Goal: Information Seeking & Learning: Compare options

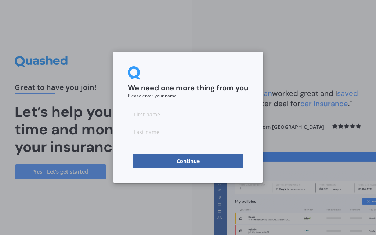
click at [166, 118] on input at bounding box center [188, 114] width 120 height 15
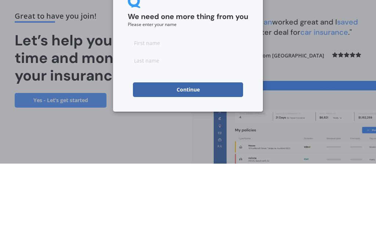
type input "[PERSON_NAME]"
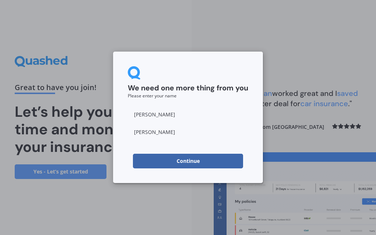
click at [197, 161] on button "Continue" at bounding box center [188, 161] width 110 height 15
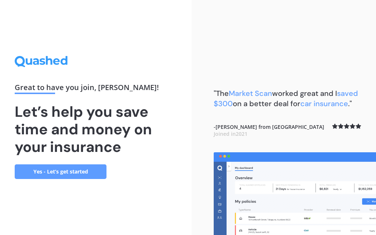
click at [69, 165] on link "Yes - Let’s get started" at bounding box center [61, 172] width 92 height 15
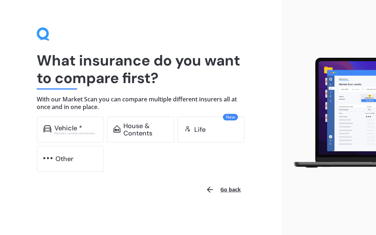
scroll to position [9, 0]
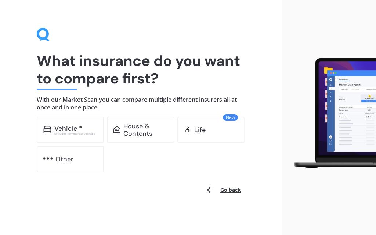
click at [142, 129] on div "House & Contents" at bounding box center [145, 130] width 44 height 15
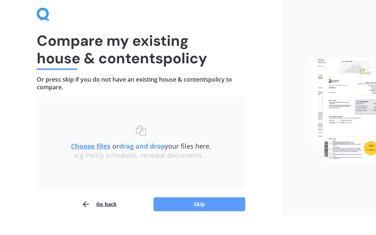
scroll to position [29, 0]
click at [213, 205] on button "Skip" at bounding box center [199, 204] width 92 height 14
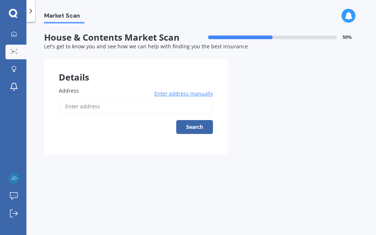
click at [75, 99] on input "Address" at bounding box center [136, 106] width 154 height 15
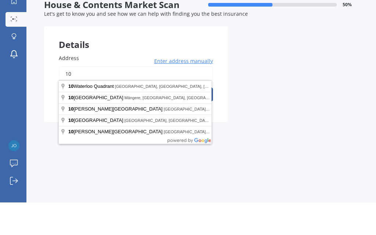
click at [194, 120] on button "Search" at bounding box center [194, 127] width 37 height 14
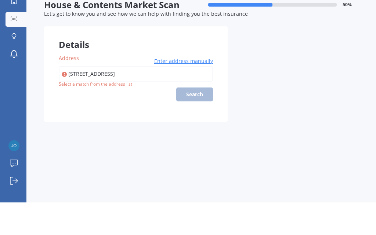
scroll to position [32, 0]
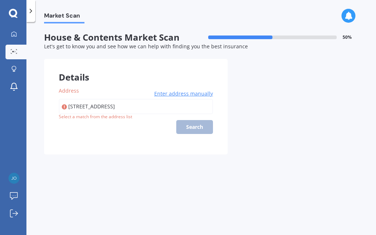
type input "[STREET_ADDRESS]"
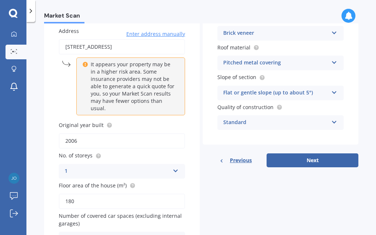
scroll to position [59, 0]
click at [174, 235] on icon at bounding box center [175, 237] width 6 height 5
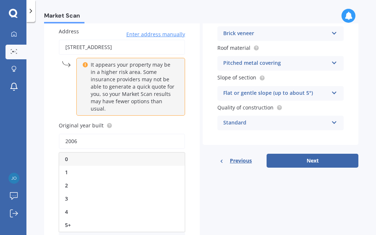
click at [96, 153] on div "0" at bounding box center [121, 159] width 125 height 13
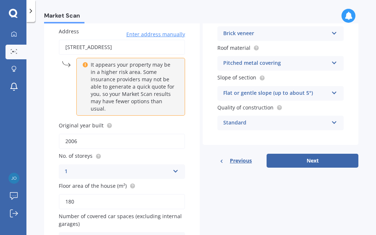
click at [332, 119] on icon at bounding box center [334, 121] width 6 height 5
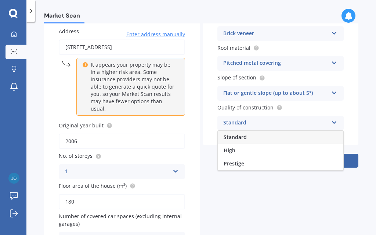
click at [331, 166] on div "Details Address [STREET_ADDRESS] Enter address manually It appears your propert…" at bounding box center [201, 131] width 314 height 263
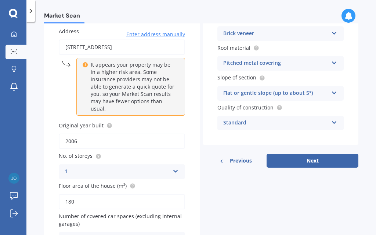
click at [330, 154] on button "Next" at bounding box center [312, 161] width 92 height 14
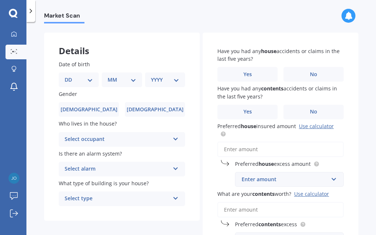
scroll to position [0, 0]
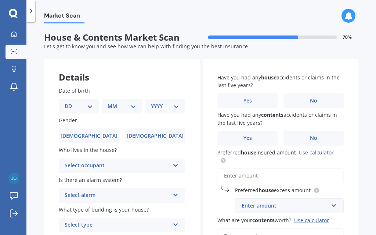
click at [88, 102] on select "DD 01 02 03 04 05 06 07 08 09 10 11 12 13 14 15 16 17 18 19 20 21 22 23 24 25 2…" at bounding box center [79, 106] width 28 height 8
select select "17"
click at [131, 102] on select "MM 01 02 03 04 05 06 07 08 09 10 11 12" at bounding box center [122, 106] width 25 height 8
select select "10"
click at [171, 102] on select "YYYY 2009 2008 2007 2006 2005 2004 2003 2002 2001 2000 1999 1998 1997 1996 1995…" at bounding box center [163, 106] width 25 height 8
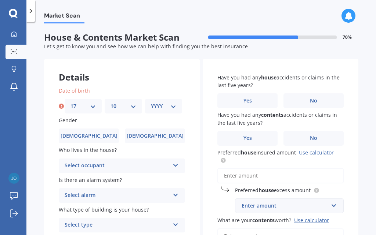
select select "1974"
click at [77, 129] on label "[DEMOGRAPHIC_DATA]" at bounding box center [89, 136] width 60 height 15
click at [0, 0] on input "[DEMOGRAPHIC_DATA]" at bounding box center [0, 0] width 0 height 0
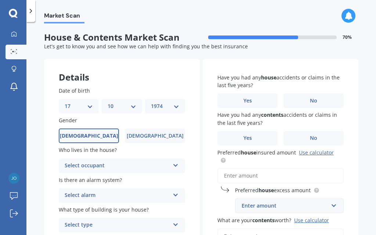
click at [168, 162] on div "Select occupant" at bounding box center [117, 166] width 105 height 9
click at [107, 174] on div "Owner" at bounding box center [121, 180] width 125 height 13
click at [175, 191] on icon at bounding box center [175, 193] width 6 height 5
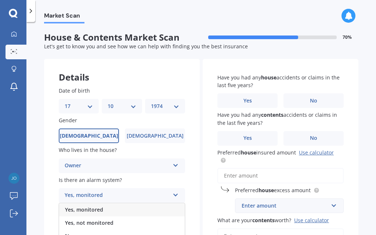
click at [100, 230] on div "No" at bounding box center [121, 236] width 125 height 13
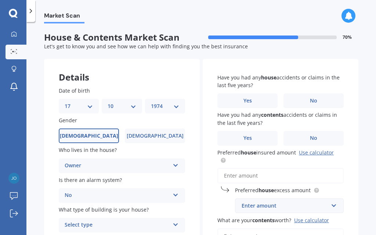
click at [164, 221] on div "Select type" at bounding box center [117, 225] width 105 height 9
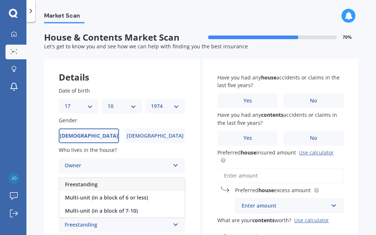
click at [132, 208] on span "Multi-unit (in a block of 7-10)" at bounding box center [101, 211] width 73 height 7
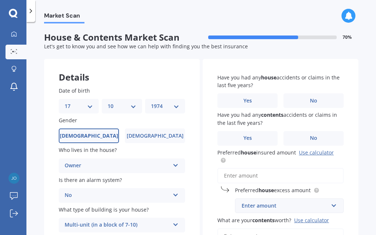
click at [140, 221] on div "Multi-unit (in a block of 7-10)" at bounding box center [117, 225] width 105 height 9
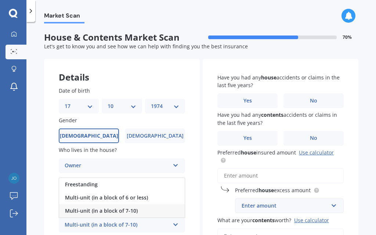
click at [107, 178] on div "Freestanding" at bounding box center [121, 184] width 125 height 13
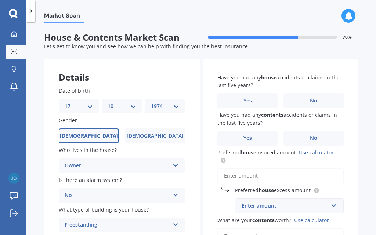
click at [323, 94] on label "No" at bounding box center [313, 101] width 60 height 15
click at [0, 0] on input "No" at bounding box center [0, 0] width 0 height 0
click at [323, 131] on label "No" at bounding box center [313, 138] width 60 height 15
click at [0, 0] on input "No" at bounding box center [0, 0] width 0 height 0
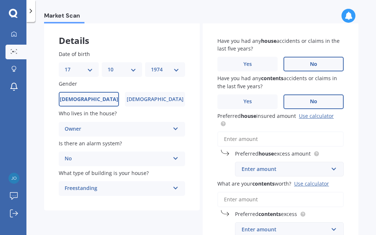
scroll to position [37, 0]
click at [325, 113] on link "Use calculator" at bounding box center [316, 116] width 35 height 7
click at [261, 132] on input "Preferred house insured amount Use calculator" at bounding box center [280, 139] width 126 height 15
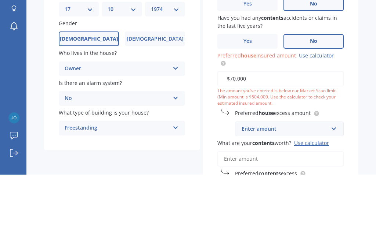
type input "$700,000"
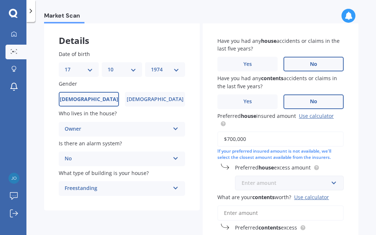
click at [314, 176] on input "text" at bounding box center [286, 183] width 102 height 14
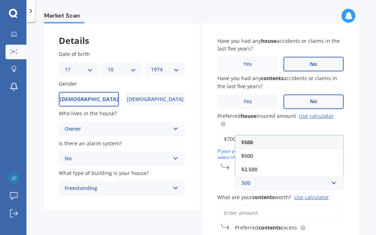
type input "500"
click at [257, 149] on div "$500" at bounding box center [289, 156] width 108 height 14
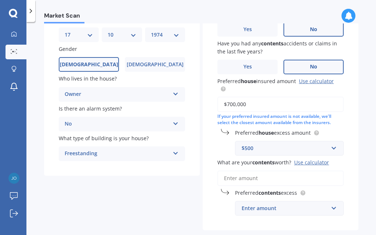
scroll to position [71, 0]
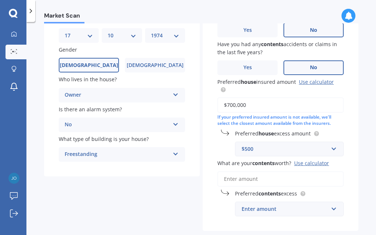
click at [267, 172] on input "What are your contents worth? Use calculator" at bounding box center [280, 179] width 126 height 15
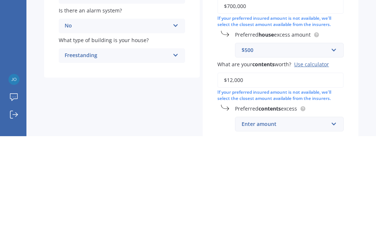
type input "$120,000"
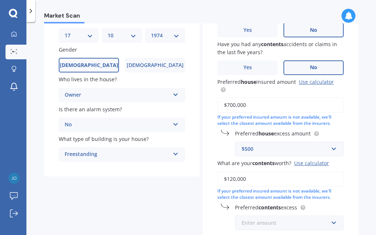
click at [328, 216] on input "text" at bounding box center [286, 223] width 102 height 14
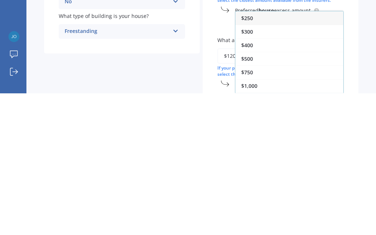
scroll to position [52, 0]
click at [258, 194] on div "$500" at bounding box center [289, 201] width 108 height 14
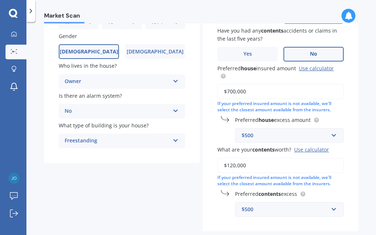
scroll to position [84, 0]
click at [328, 203] on input "text" at bounding box center [286, 210] width 102 height 14
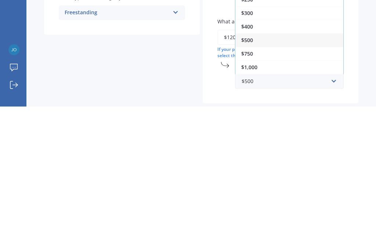
select select "17"
select select "10"
select select "1974"
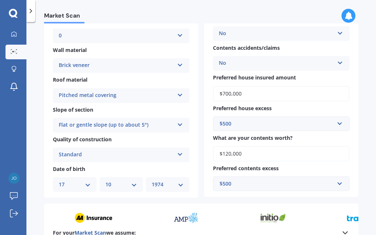
scroll to position [170, 0]
click at [285, 177] on input "text" at bounding box center [278, 184] width 130 height 14
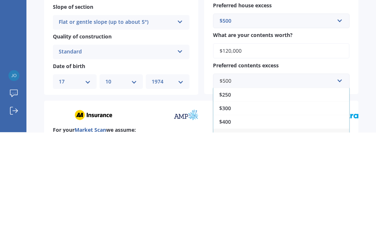
click at [234, 218] on div "$400" at bounding box center [281, 225] width 136 height 14
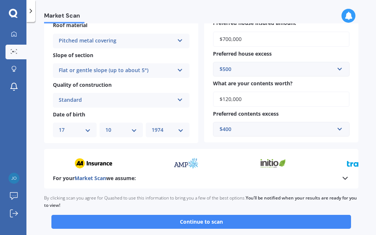
scroll to position [224, 0]
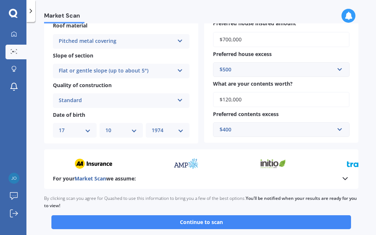
click at [221, 216] on button "Continue to scan" at bounding box center [200, 223] width 299 height 14
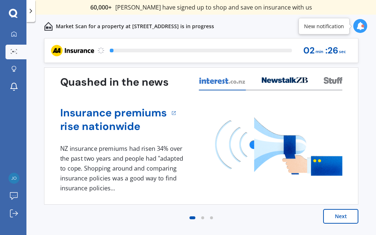
click at [344, 216] on button "Next" at bounding box center [340, 216] width 35 height 15
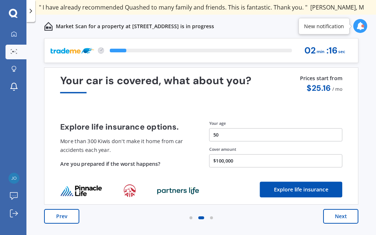
click at [341, 215] on button "Next" at bounding box center [340, 216] width 35 height 15
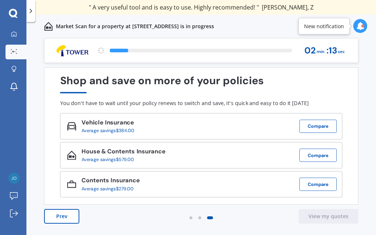
click at [322, 122] on button "Compare" at bounding box center [317, 126] width 37 height 13
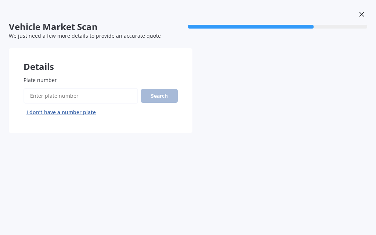
click at [91, 128] on div "Plate number Search I don’t have a number plate" at bounding box center [100, 98] width 183 height 72
click at [46, 121] on div "Plate number Search I don’t have a number plate" at bounding box center [100, 98] width 183 height 72
click at [61, 131] on div "Plate number Search I don’t have a number plate" at bounding box center [100, 98] width 183 height 72
click at [67, 129] on div "Plate number Search I don’t have a number plate" at bounding box center [100, 98] width 183 height 72
click at [73, 124] on div "Plate number Search I don’t have a number plate" at bounding box center [100, 98] width 183 height 72
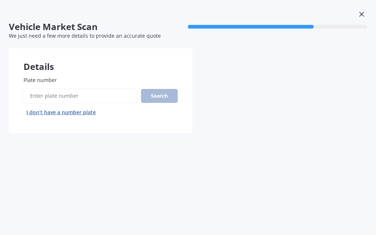
click at [88, 145] on div "Vehicle Market Scan 70 % We just need a few more details to provide an accurate…" at bounding box center [188, 117] width 376 height 235
click at [100, 126] on div "Plate number Search I don’t have a number plate" at bounding box center [100, 98] width 183 height 72
click at [90, 138] on div "Vehicle Market Scan 70 % We just need a few more details to provide an accurate…" at bounding box center [188, 117] width 376 height 235
click at [88, 140] on div "Vehicle Market Scan 70 % We just need a few more details to provide an accurate…" at bounding box center [188, 117] width 376 height 235
click at [169, 191] on div "Vehicle Market Scan 70 % We just need a few more details to provide an accurate…" at bounding box center [188, 117] width 376 height 235
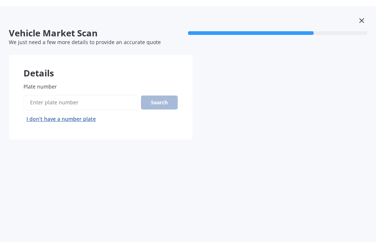
scroll to position [20, 0]
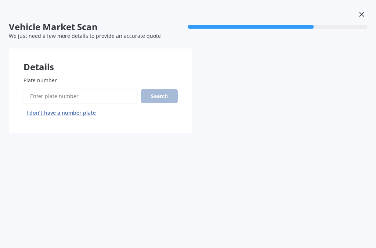
click at [75, 98] on input "Plate number" at bounding box center [80, 95] width 114 height 15
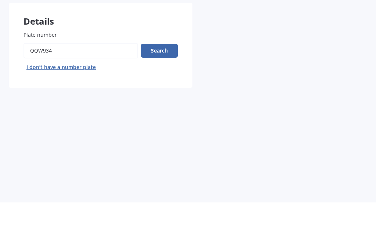
type input "Qqw934"
click at [168, 89] on button "Search" at bounding box center [159, 96] width 37 height 14
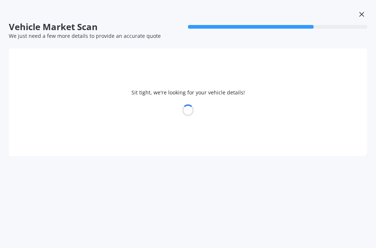
select select "SUBARU"
select select "OUTBACK"
select select "17"
select select "10"
select select "1974"
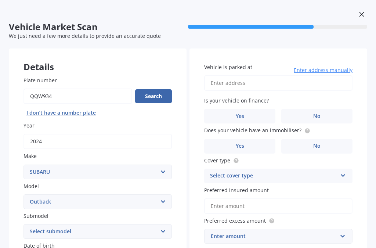
click at [246, 121] on label "Yes" at bounding box center [239, 116] width 71 height 15
click at [0, 0] on input "Yes" at bounding box center [0, 0] width 0 height 0
click at [255, 87] on input "Vehicle is parked at" at bounding box center [278, 82] width 148 height 15
type input "[STREET_ADDRESS]"
click at [319, 143] on span "No" at bounding box center [316, 146] width 7 height 6
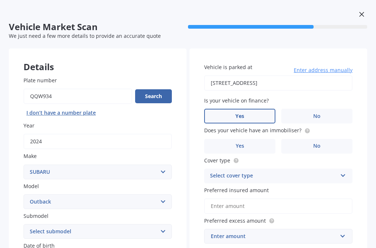
click at [0, 0] on input "No" at bounding box center [0, 0] width 0 height 0
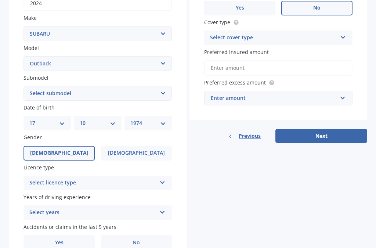
scroll to position [138, 0]
click at [78, 178] on div "Select licence type" at bounding box center [92, 182] width 127 height 9
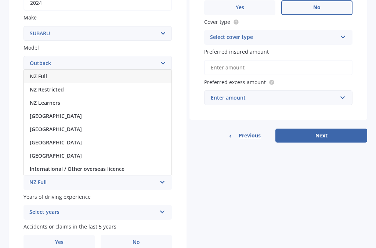
click at [59, 72] on div "NZ Full" at bounding box center [97, 76] width 147 height 13
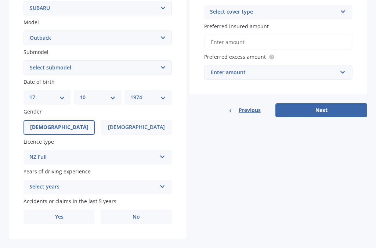
scroll to position [163, 0]
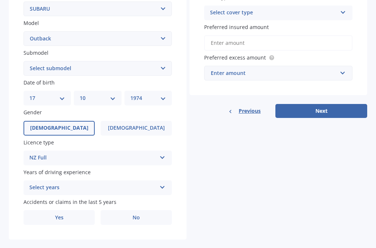
click at [141, 183] on div "Select years" at bounding box center [92, 187] width 127 height 9
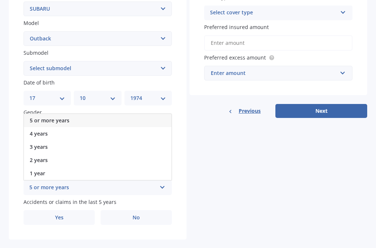
click at [75, 115] on div "5 or more years" at bounding box center [97, 120] width 147 height 13
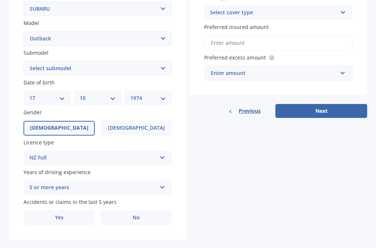
click at [127, 213] on label "No" at bounding box center [135, 217] width 71 height 15
click at [0, 0] on input "No" at bounding box center [0, 0] width 0 height 0
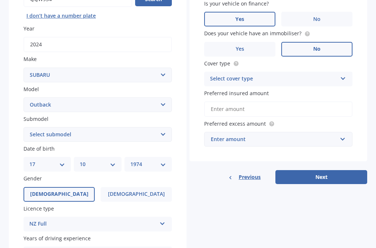
scroll to position [96, 0]
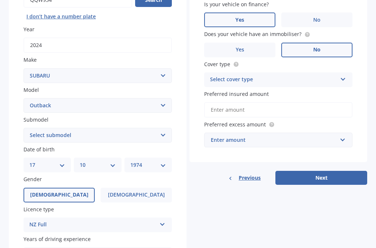
click at [297, 107] on input "Preferred insured amount" at bounding box center [278, 109] width 148 height 15
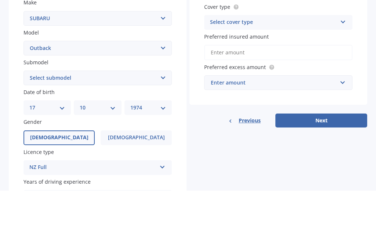
click at [329, 75] on div "Select cover type" at bounding box center [273, 79] width 127 height 9
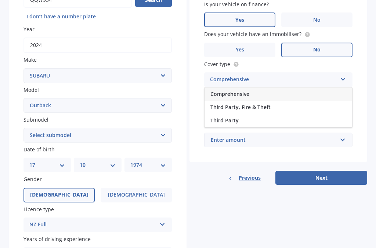
click at [250, 96] on div "Comprehensive" at bounding box center [277, 93] width 147 height 13
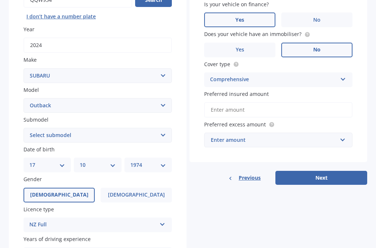
click at [252, 110] on input "Preferred insured amount" at bounding box center [278, 109] width 148 height 15
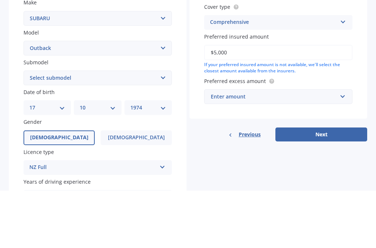
type input "$50,000"
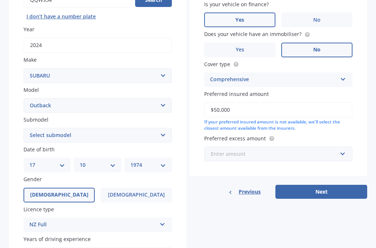
click at [322, 154] on input "text" at bounding box center [276, 154] width 142 height 14
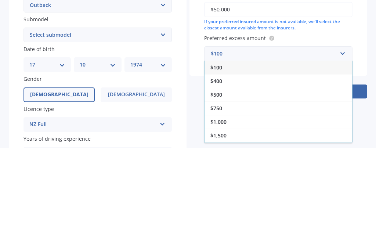
click at [223, 188] on div "$500" at bounding box center [277, 195] width 147 height 14
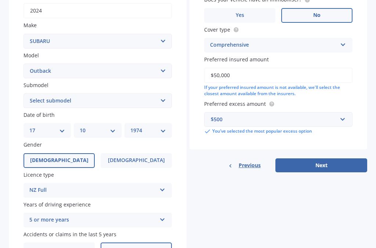
scroll to position [130, 0]
click at [329, 167] on button "Next" at bounding box center [321, 165] width 92 height 14
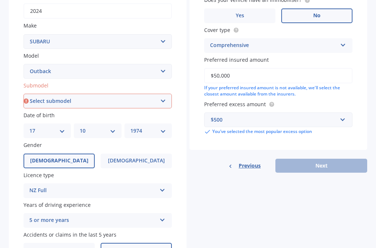
click at [171, 95] on select "Select submodel 2.0 Diesel 2.0 Diesel turbo 2.0D premium 2.5 2.5i 2.5i Luxury 2…" at bounding box center [97, 101] width 148 height 15
select select "2.5I SPORT"
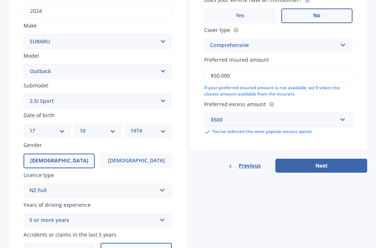
click at [153, 99] on select "Select submodel 2.0 Diesel 2.0 Diesel turbo 2.0D premium 2.5 2.5i 2.5i Luxury 2…" at bounding box center [97, 101] width 148 height 15
click at [332, 163] on button "Next" at bounding box center [321, 165] width 92 height 14
select select "17"
select select "10"
select select "1974"
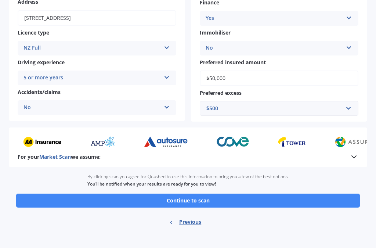
click at [326, 161] on div "For your Market Scan we assume:" at bounding box center [188, 156] width 340 height 9
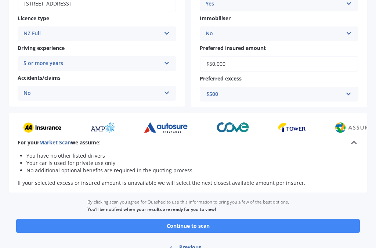
scroll to position [111, 0]
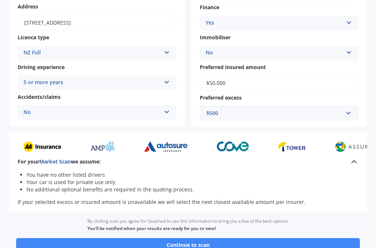
click at [203, 235] on button "Continue to scan" at bounding box center [187, 245] width 343 height 14
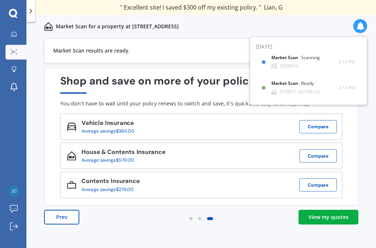
click at [319, 89] on div "[STREET_ADDRESS]" at bounding box center [295, 92] width 48 height 6
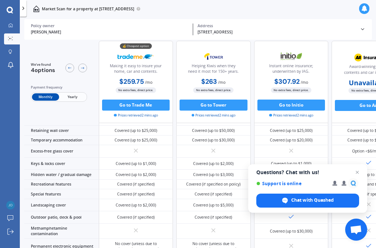
scroll to position [96, 0]
click at [358, 166] on span "Questions? Chat with us! Support is online Chat with Quashed" at bounding box center [307, 188] width 119 height 48
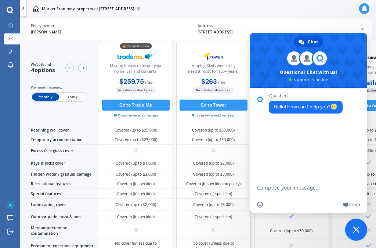
scroll to position [425, 8]
